Goal: Find specific page/section: Find specific page/section

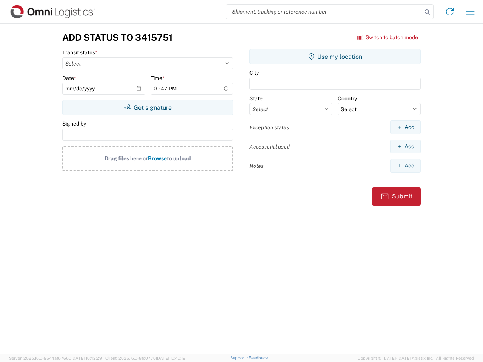
click at [324, 12] on input "search" at bounding box center [323, 12] width 195 height 14
click at [427, 12] on icon at bounding box center [426, 12] width 11 height 11
click at [449, 12] on icon at bounding box center [449, 12] width 12 height 12
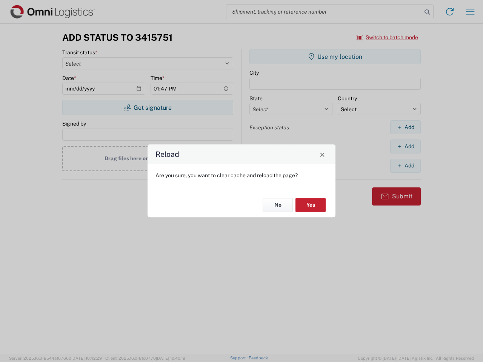
click at [470, 12] on div "Reload Are you sure, you want to clear cache and reload the page? No Yes" at bounding box center [241, 181] width 483 height 362
click at [387, 37] on div "Reload Are you sure, you want to clear cache and reload the page? No Yes" at bounding box center [241, 181] width 483 height 362
click at [147, 107] on div "Reload Are you sure, you want to clear cache and reload the page? No Yes" at bounding box center [241, 181] width 483 height 362
click at [335, 57] on div "Reload Are you sure, you want to clear cache and reload the page? No Yes" at bounding box center [241, 181] width 483 height 362
click at [405, 127] on div "Reload Are you sure, you want to clear cache and reload the page? No Yes" at bounding box center [241, 181] width 483 height 362
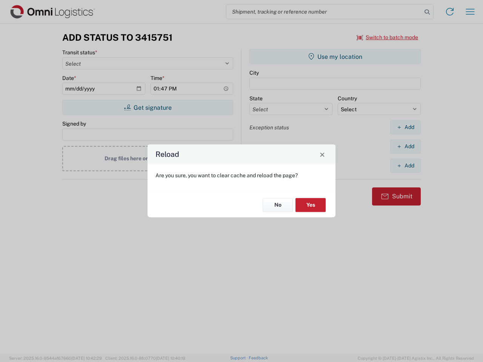
click at [405, 146] on div "Reload Are you sure, you want to clear cache and reload the page? No Yes" at bounding box center [241, 181] width 483 height 362
click at [405, 165] on div "Reload Are you sure, you want to clear cache and reload the page? No Yes" at bounding box center [241, 181] width 483 height 362
